Goal: Navigation & Orientation: Find specific page/section

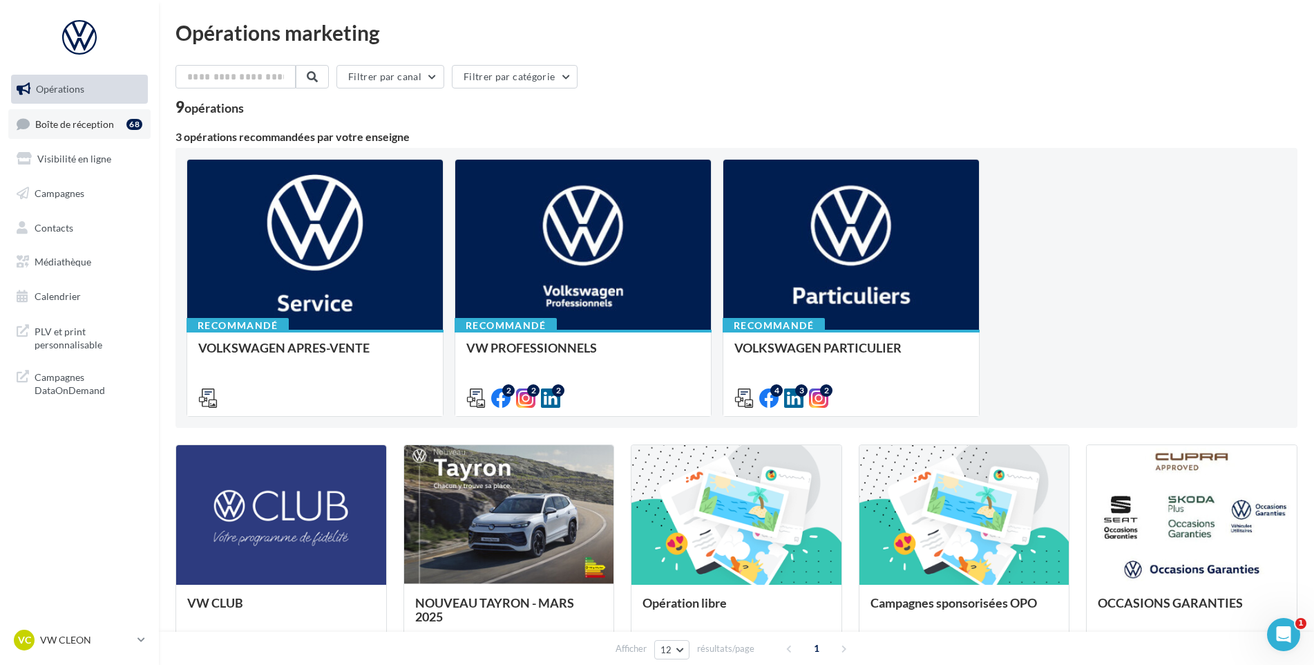
click at [96, 121] on span "Boîte de réception" at bounding box center [74, 123] width 79 height 12
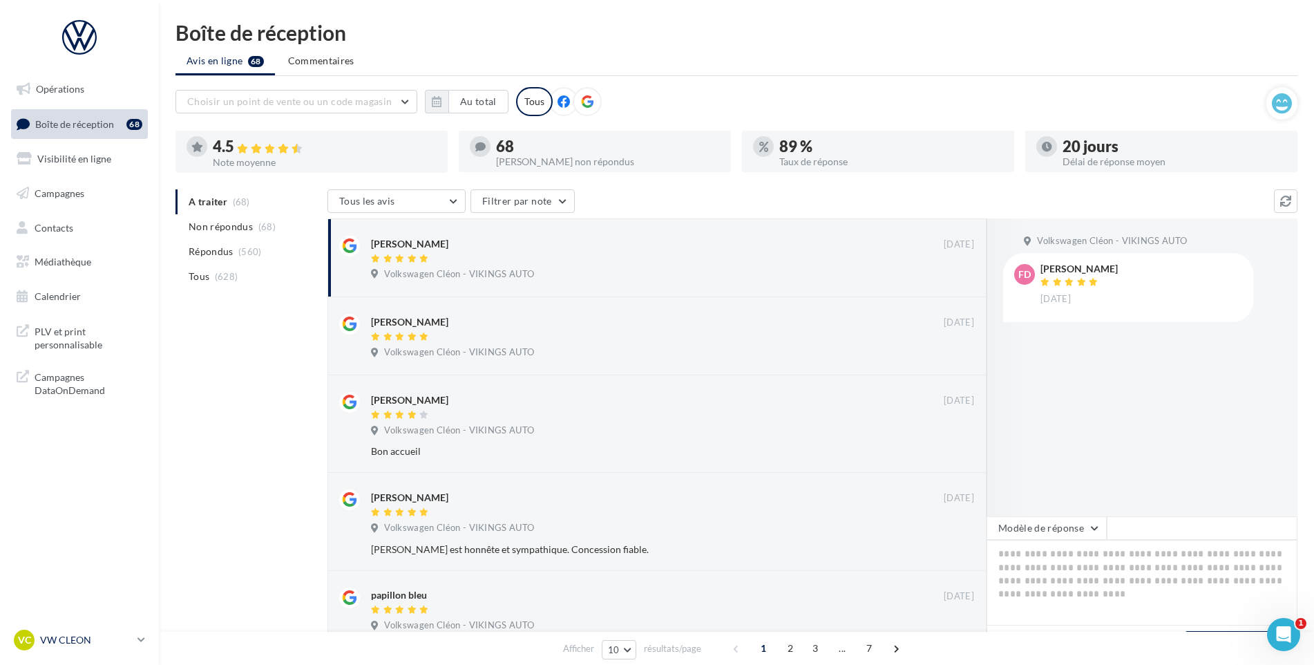
click at [113, 632] on div "VC VW CLEON vw-cle-vau" at bounding box center [73, 639] width 118 height 21
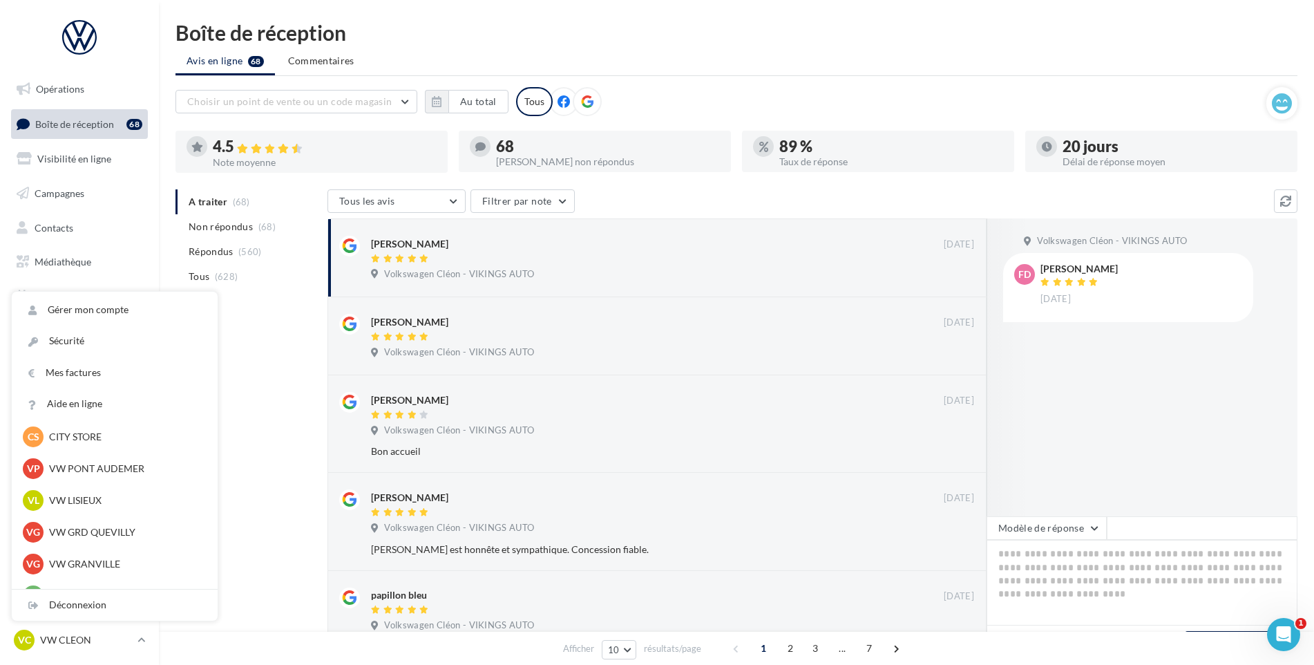
scroll to position [415, 0]
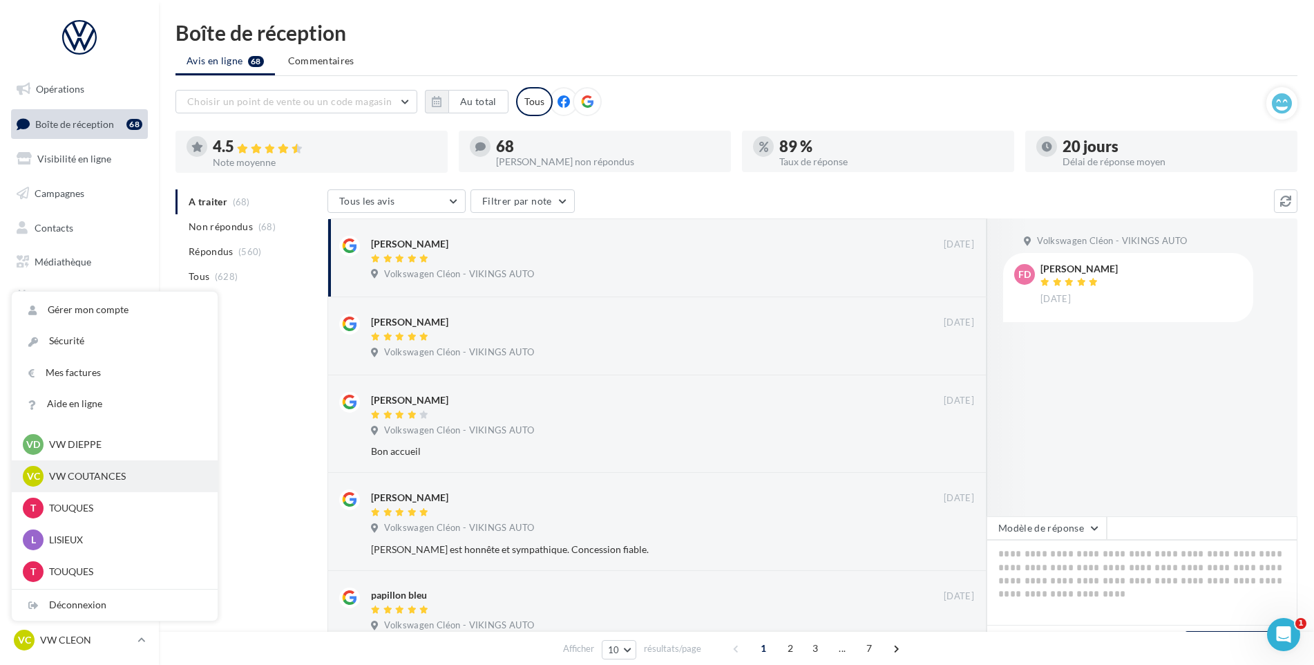
click at [135, 477] on p "VW COUTANCES" at bounding box center [125, 476] width 152 height 14
